Goal: Task Accomplishment & Management: Manage account settings

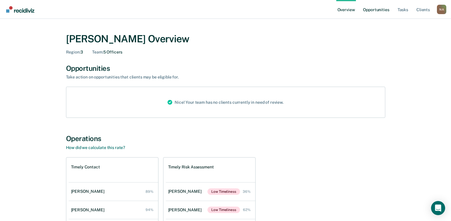
click at [382, 9] on link "Opportunities" at bounding box center [376, 9] width 28 height 19
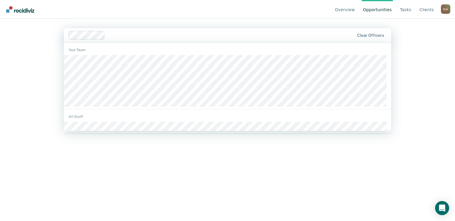
click at [311, 181] on div "Hi, [PERSON_NAME]. We’ve found some outstanding items across 1 caseload 36 clie…" at bounding box center [227, 126] width 327 height 155
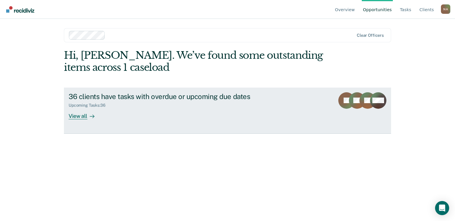
click at [78, 111] on div "View all" at bounding box center [85, 113] width 33 height 11
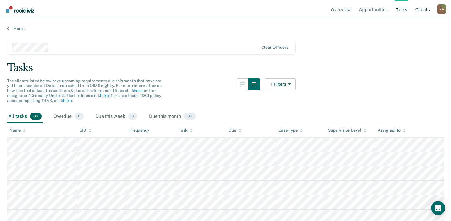
click at [422, 9] on link "Client s" at bounding box center [422, 9] width 17 height 19
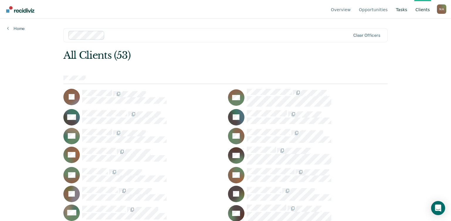
click at [404, 9] on link "Tasks" at bounding box center [401, 9] width 14 height 19
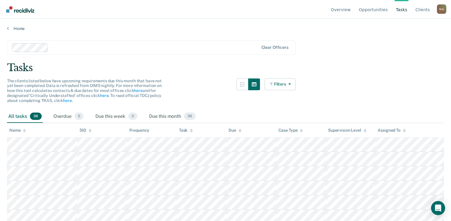
click at [441, 13] on div "N A" at bounding box center [441, 8] width 9 height 9
click at [405, 48] on link "Log Out" at bounding box center [418, 46] width 38 height 5
